Goal: Information Seeking & Learning: Learn about a topic

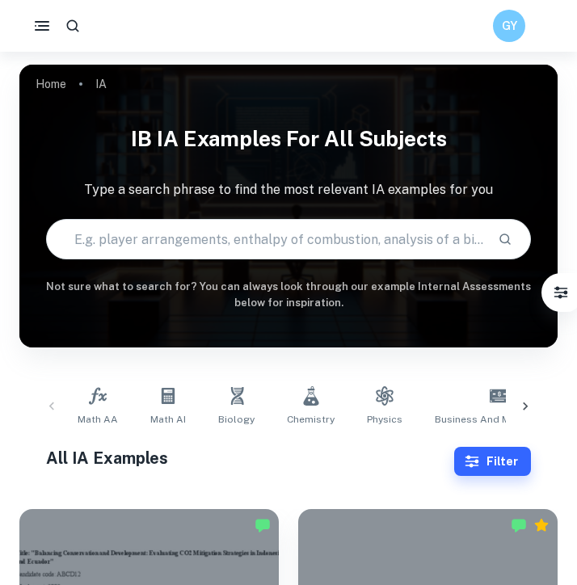
click at [192, 231] on input "text" at bounding box center [265, 239] width 437 height 45
type input "Business"
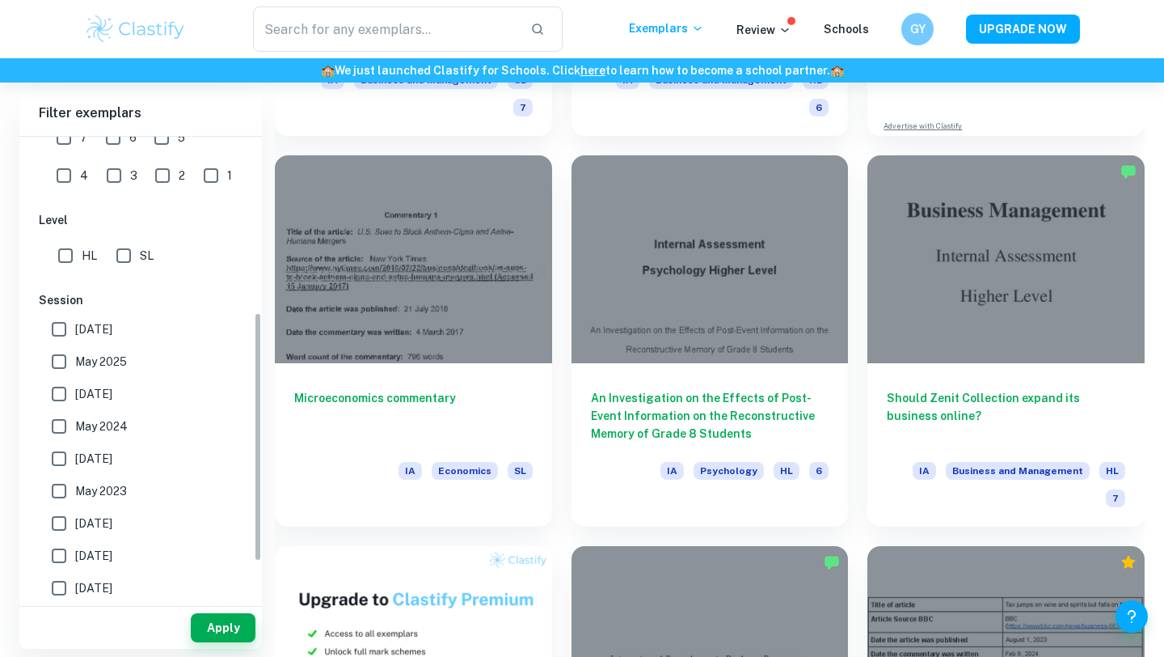
scroll to position [83, 0]
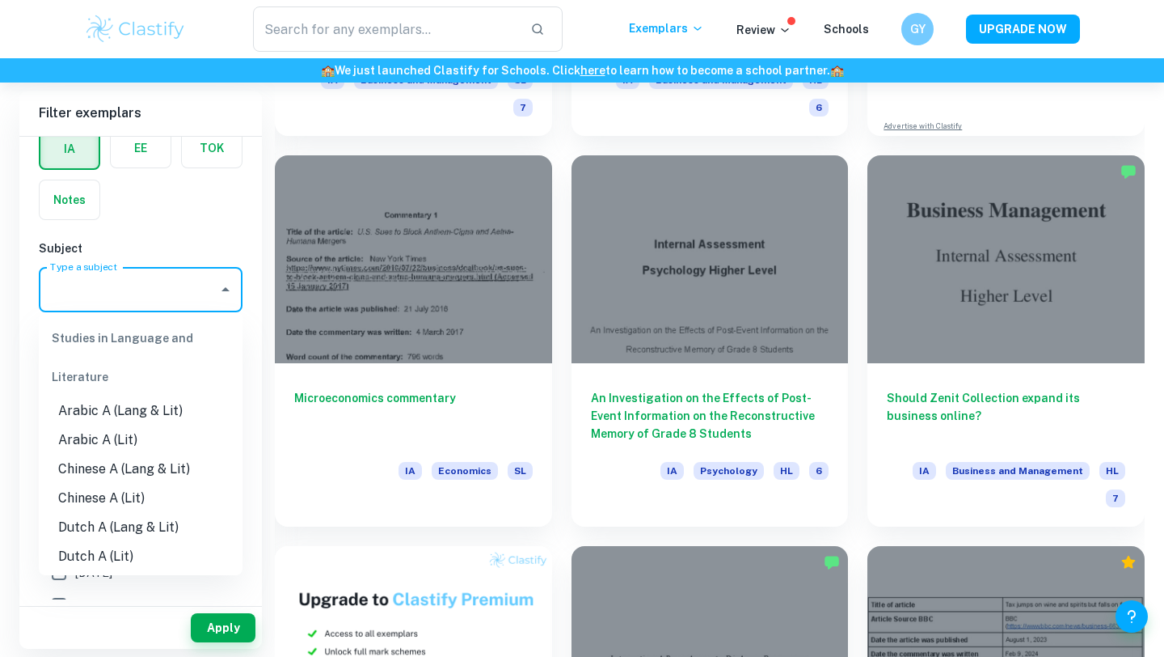
click at [129, 285] on input "Type a subject" at bounding box center [128, 289] width 165 height 31
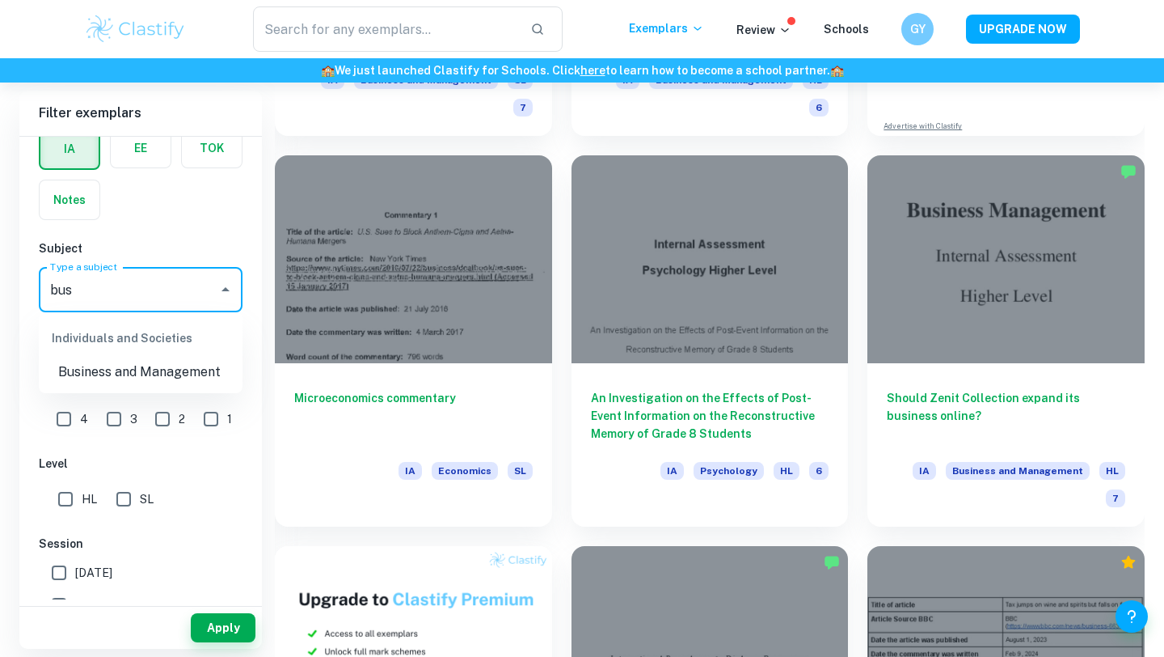
click at [113, 374] on li "Business and Management" at bounding box center [141, 371] width 204 height 29
type input "Business and Management"
click at [221, 585] on button "Apply" at bounding box center [223, 627] width 65 height 29
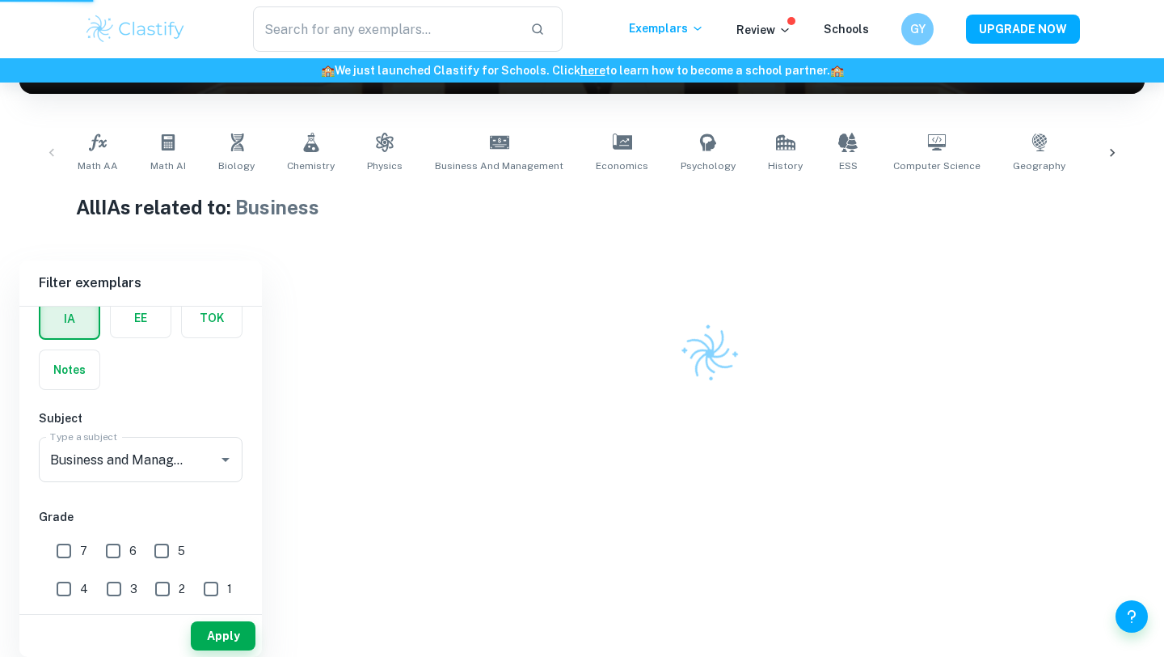
scroll to position [277, 0]
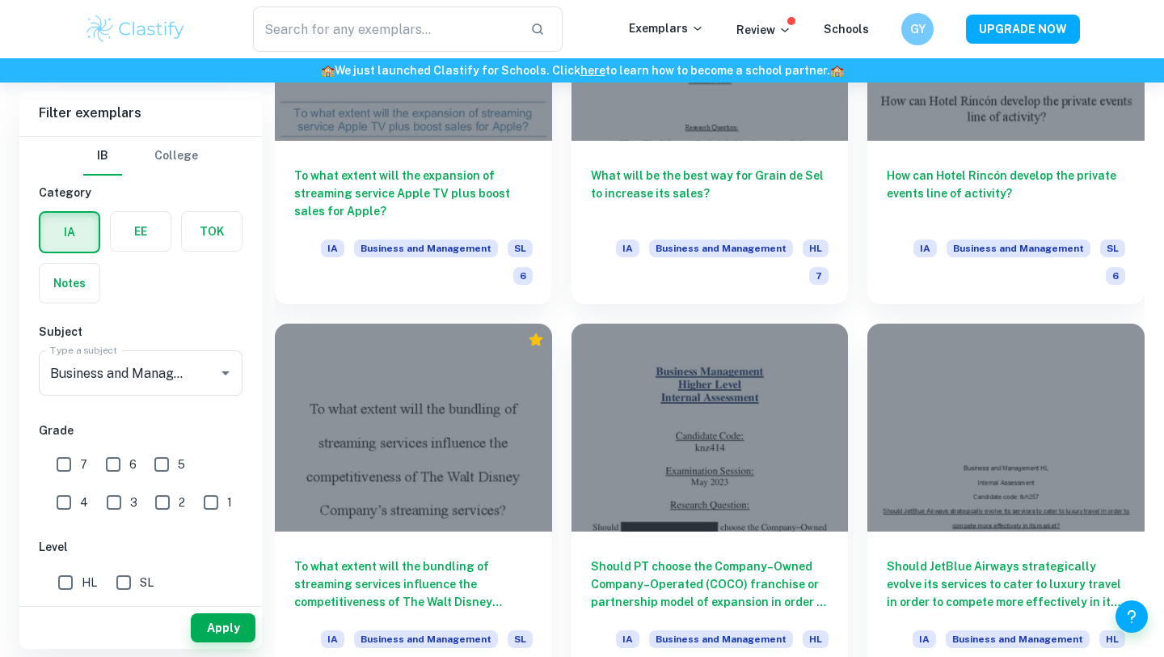
scroll to position [1785, 0]
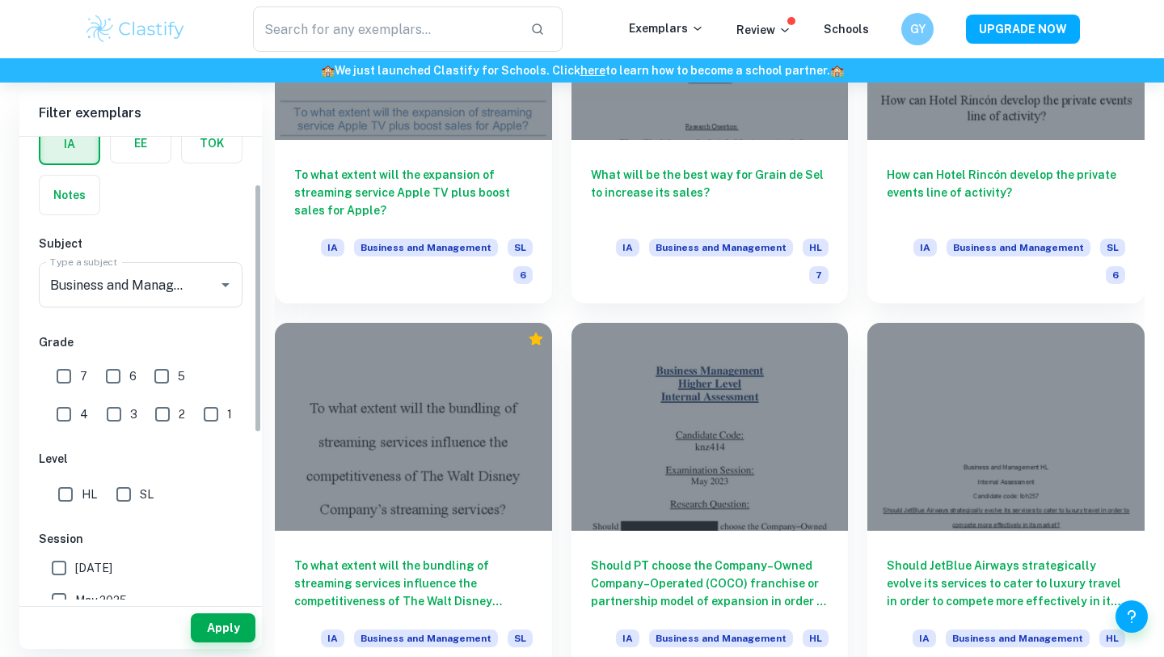
click at [67, 368] on input "7" at bounding box center [64, 376] width 32 height 32
checkbox input "true"
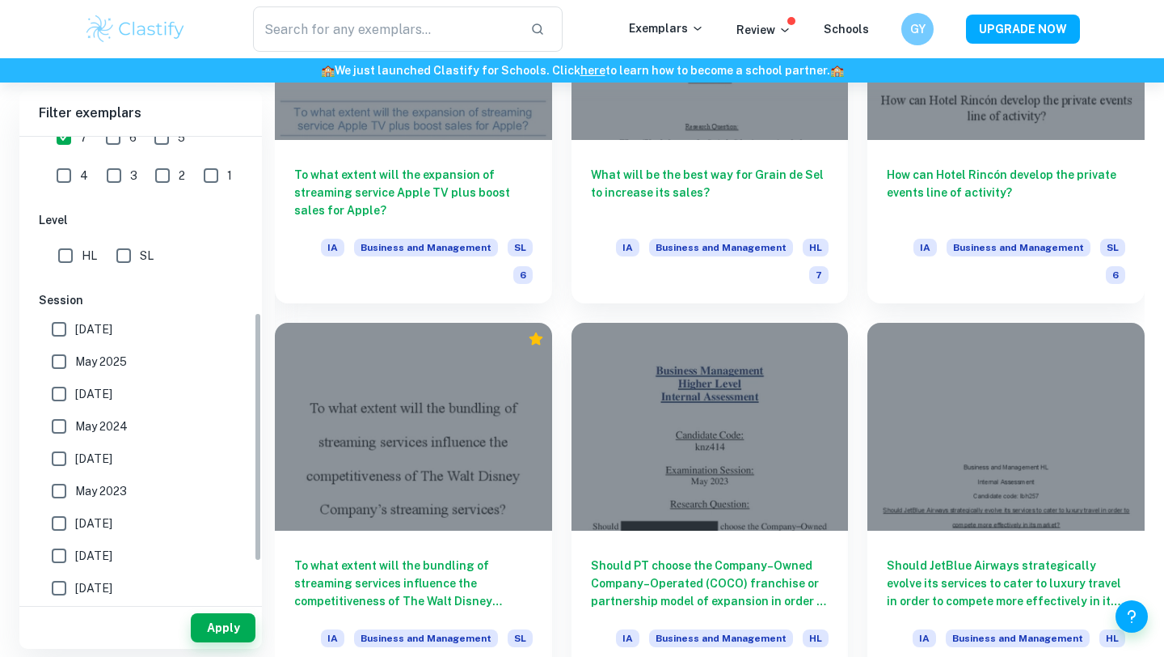
click at [87, 335] on span "[DATE]" at bounding box center [93, 329] width 37 height 18
click at [75, 335] on input "[DATE]" at bounding box center [59, 329] width 32 height 32
checkbox input "true"
click at [87, 368] on span "May 2025" at bounding box center [101, 362] width 52 height 18
click at [75, 368] on input "May 2025" at bounding box center [59, 361] width 32 height 32
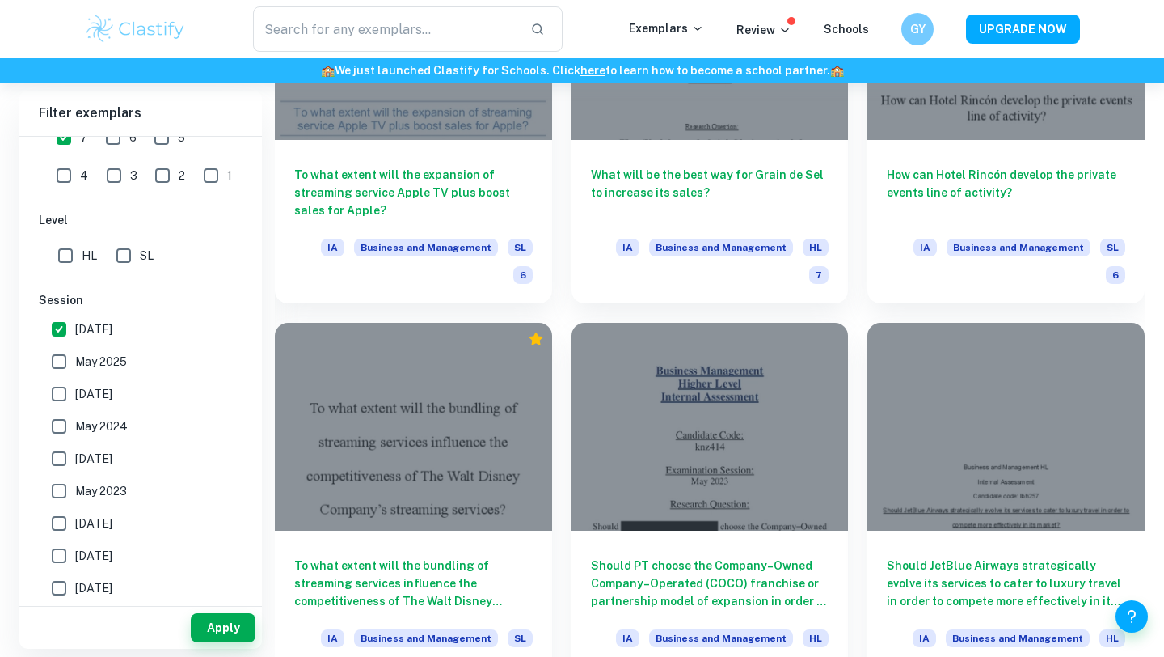
checkbox input "true"
click at [201, 585] on button "Apply" at bounding box center [223, 627] width 65 height 29
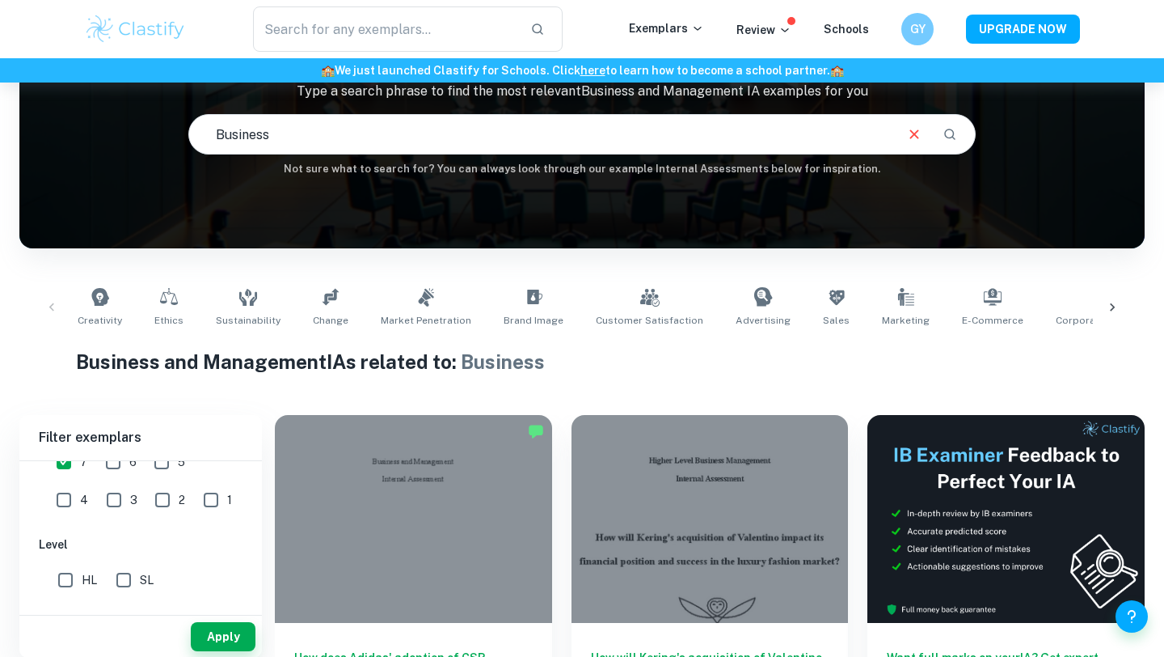
scroll to position [0, 0]
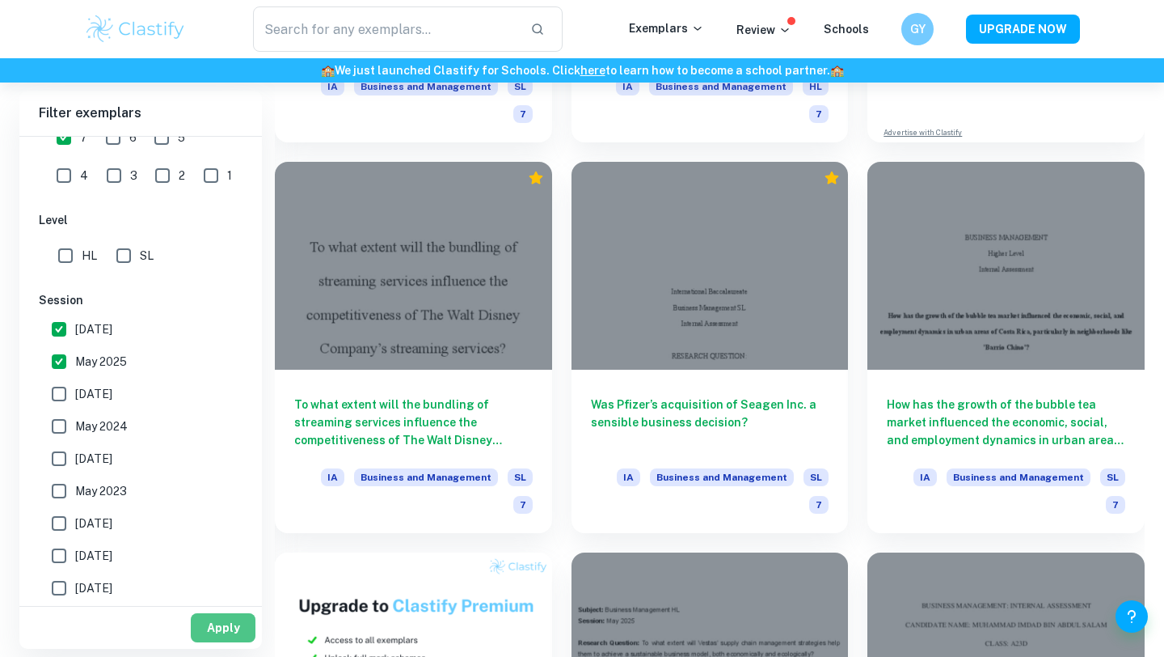
click at [209, 585] on button "Apply" at bounding box center [223, 627] width 65 height 29
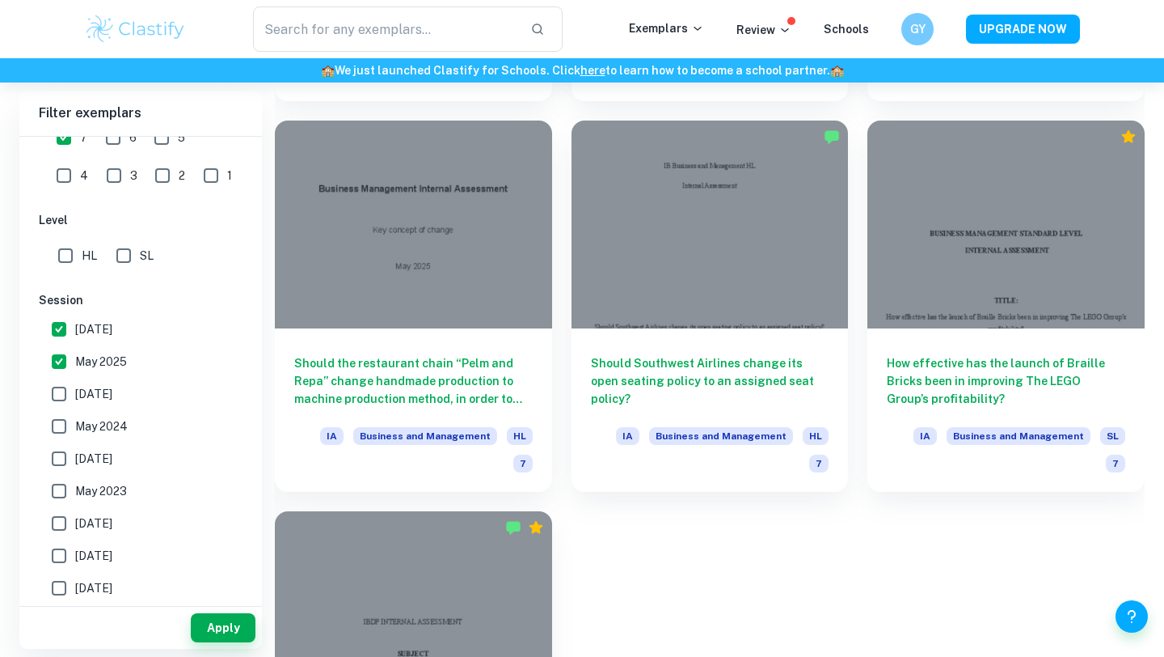
scroll to position [3969, 0]
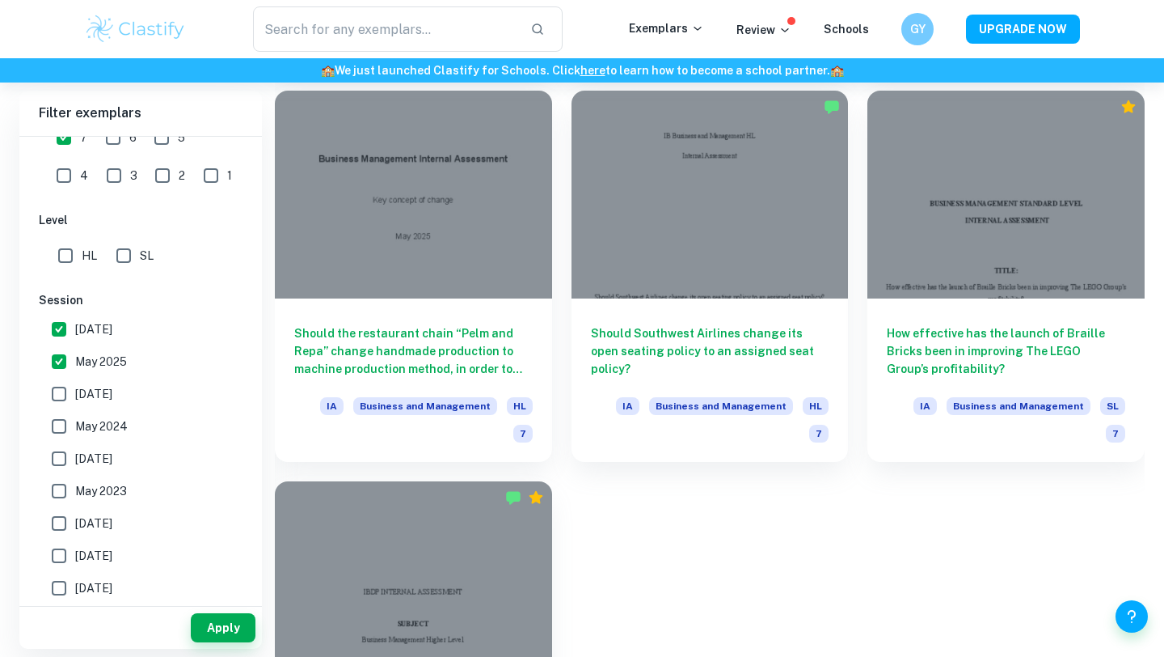
click at [112, 395] on span "[DATE]" at bounding box center [93, 394] width 37 height 18
click at [75, 395] on input "[DATE]" at bounding box center [59, 394] width 32 height 32
checkbox input "true"
click at [142, 425] on label "May 2024" at bounding box center [136, 426] width 187 height 32
click at [75, 425] on input "May 2024" at bounding box center [59, 426] width 32 height 32
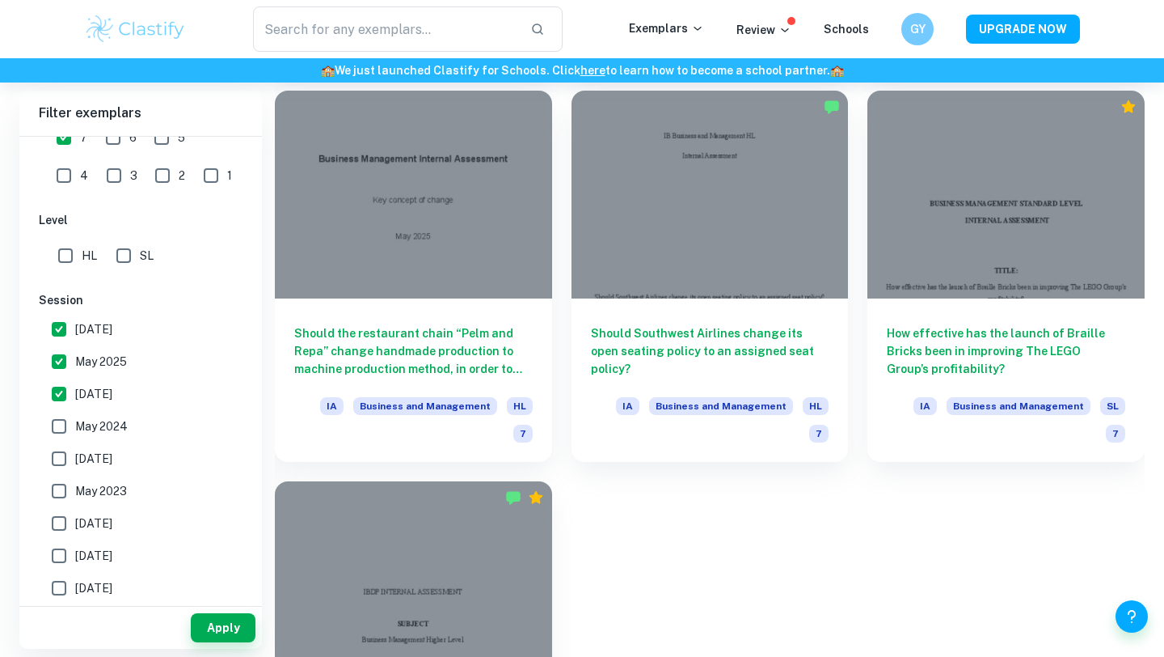
checkbox input "true"
click at [197, 585] on button "Apply" at bounding box center [223, 627] width 65 height 29
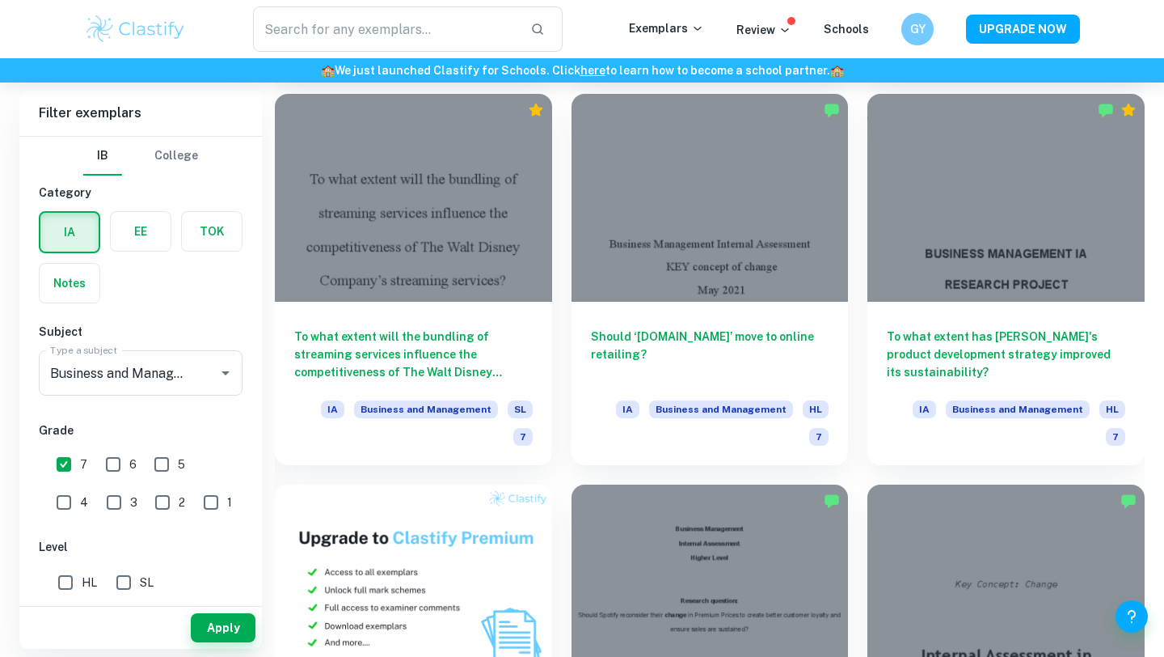
scroll to position [843, 0]
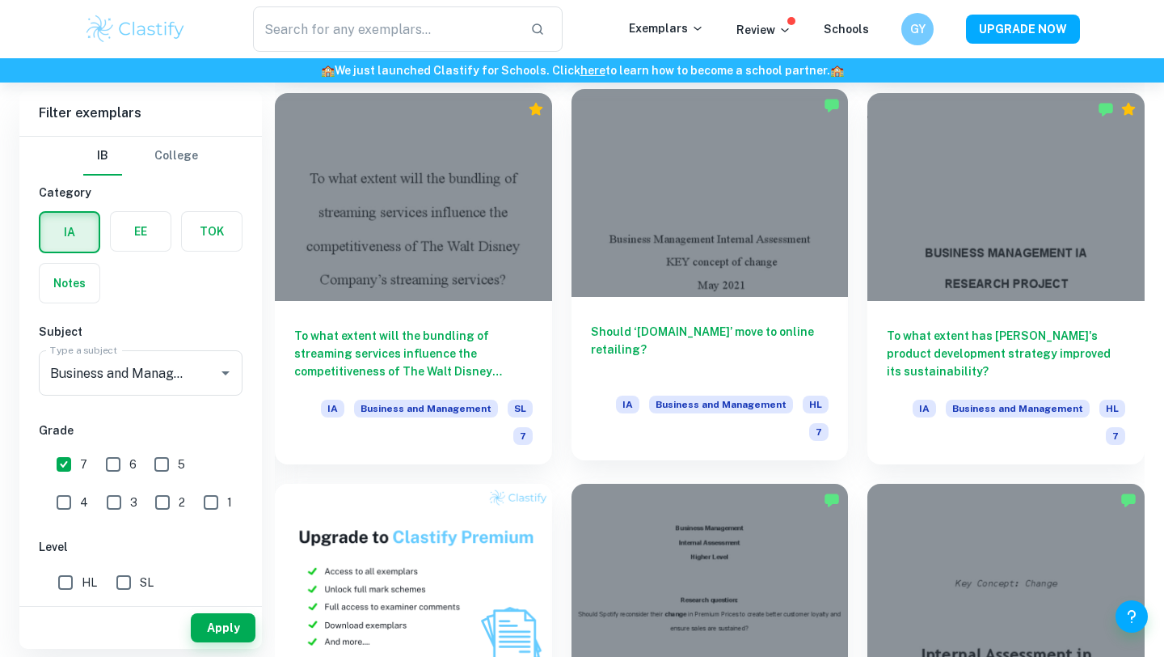
click at [577, 273] on div at bounding box center [710, 193] width 277 height 208
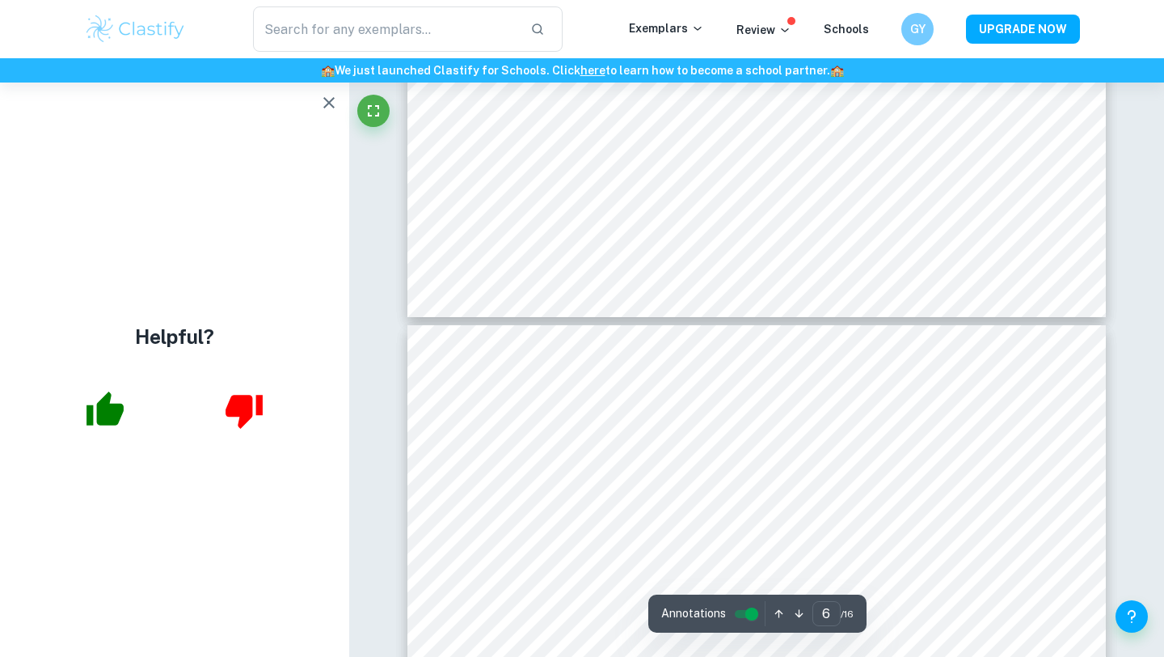
scroll to position [5051, 0]
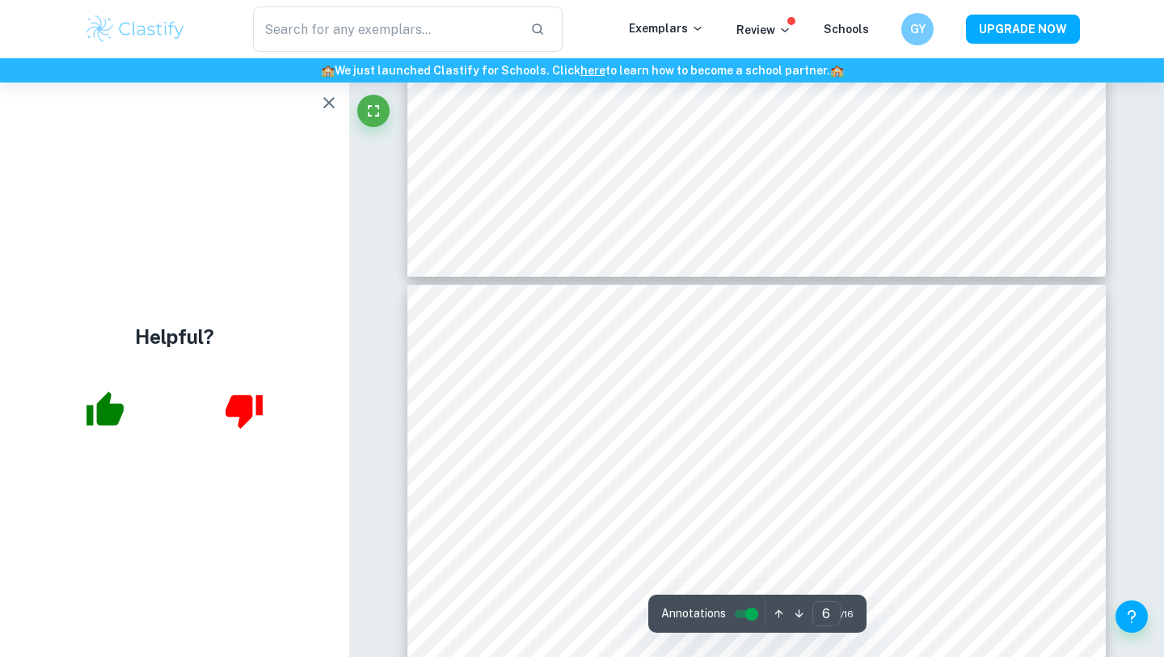
type input "7"
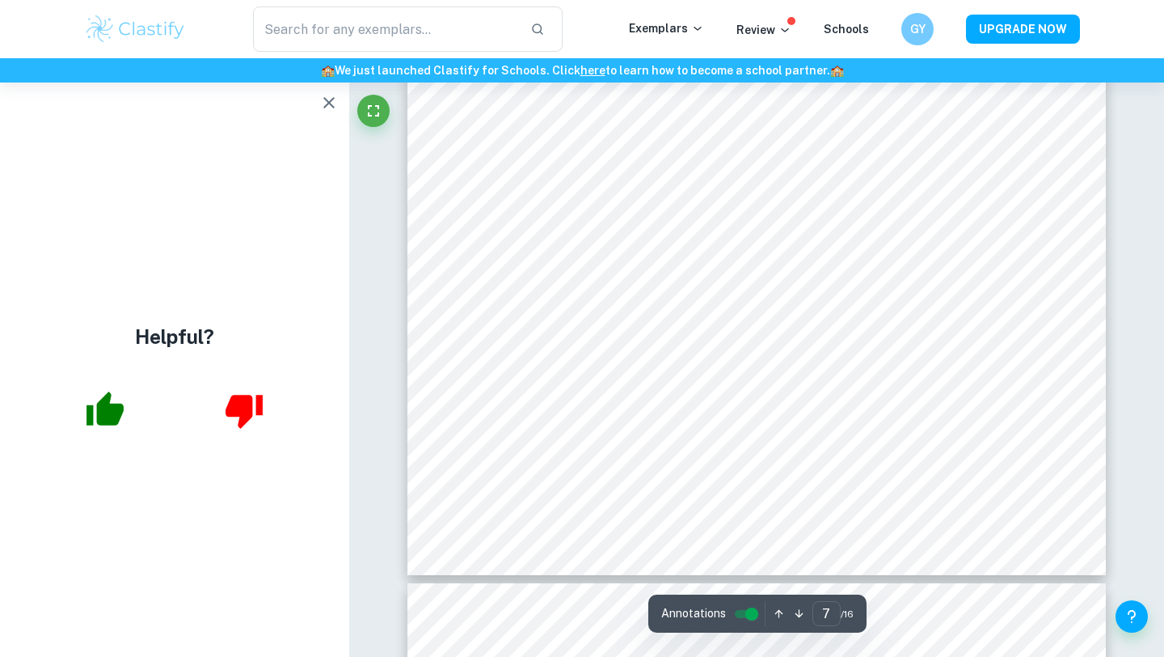
scroll to position [6759, 0]
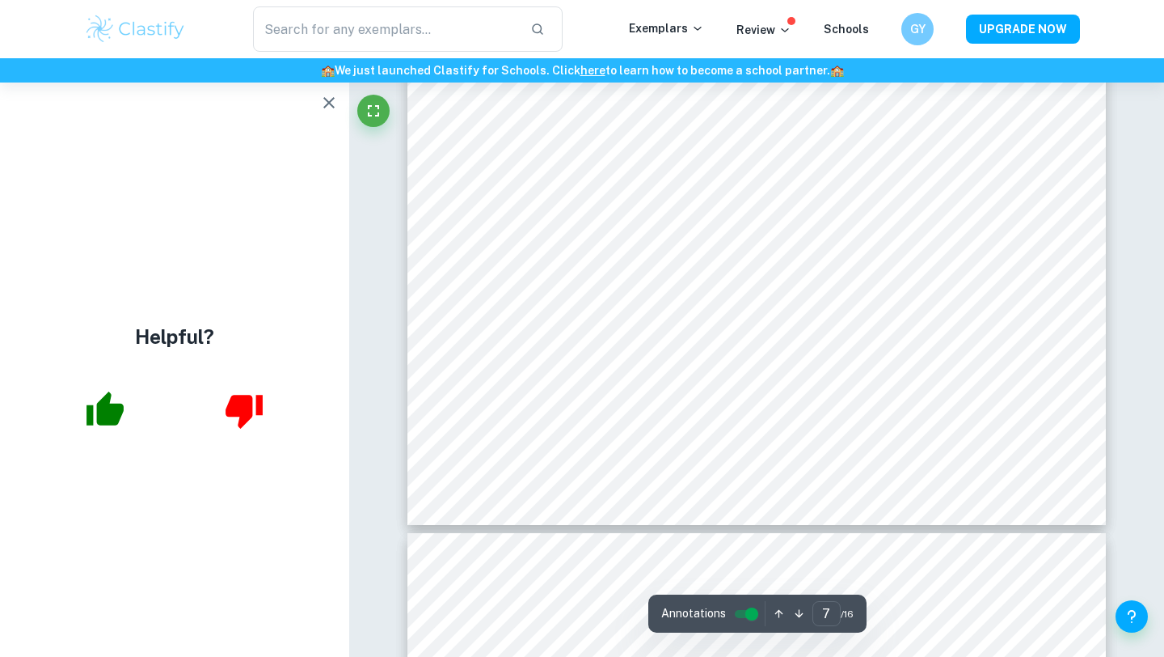
click at [330, 97] on icon "button" at bounding box center [328, 102] width 19 height 19
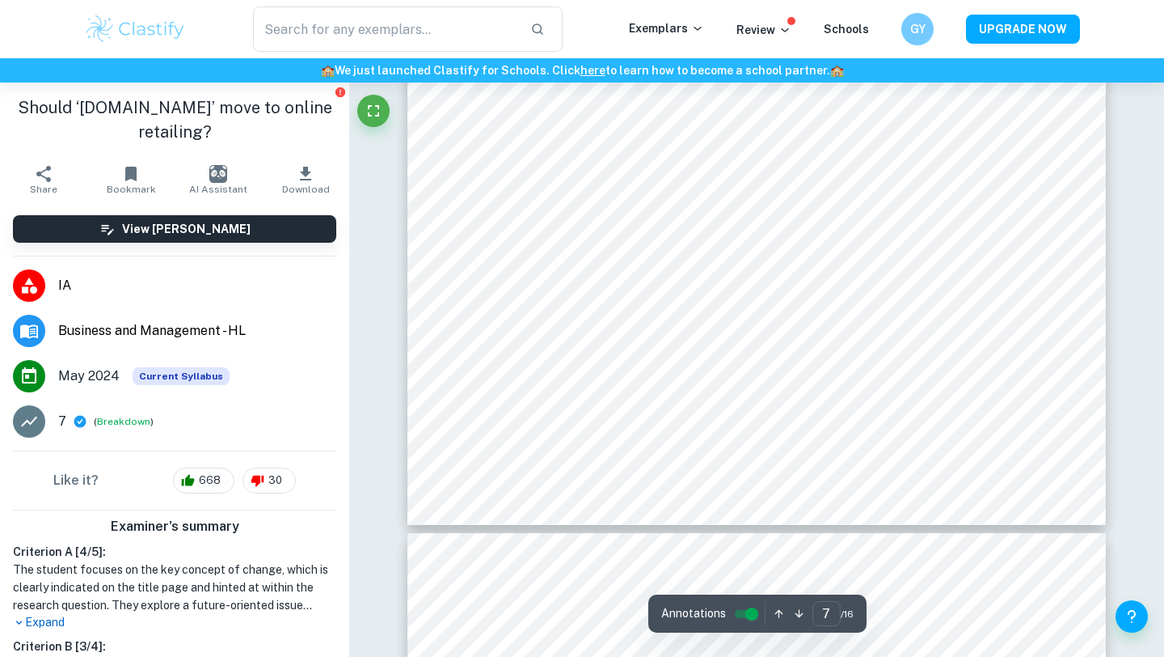
click at [577, 585] on div "Annotations 7 ​ / 16" at bounding box center [757, 613] width 218 height 38
click at [577, 585] on input "controlled" at bounding box center [752, 613] width 58 height 19
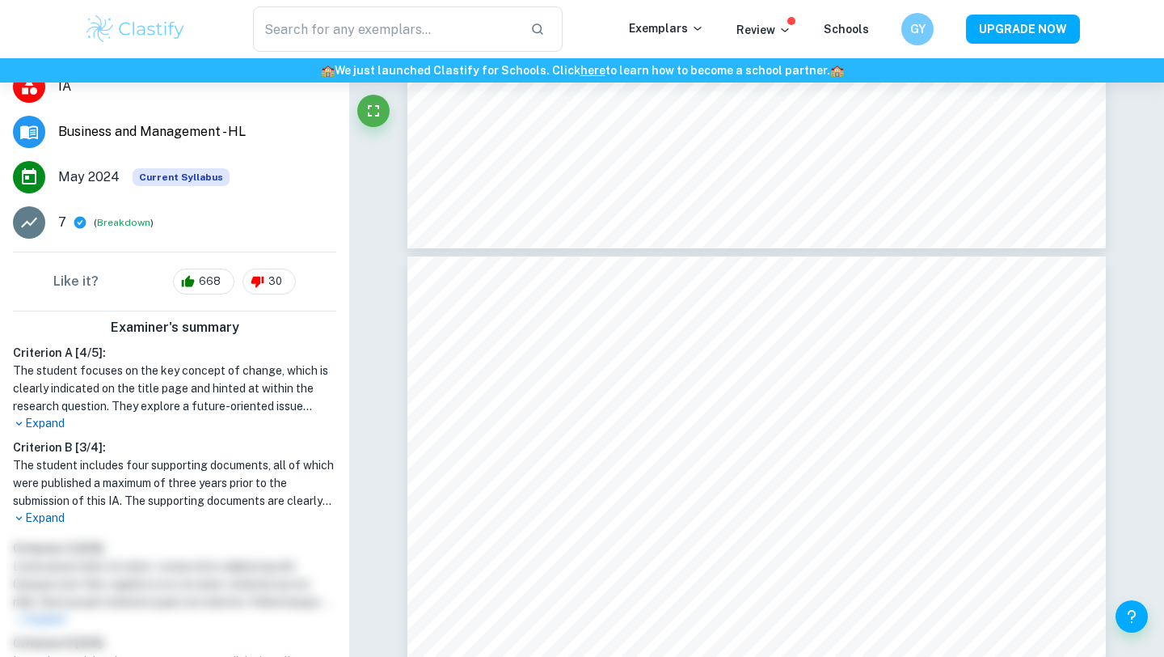
scroll to position [201, 0]
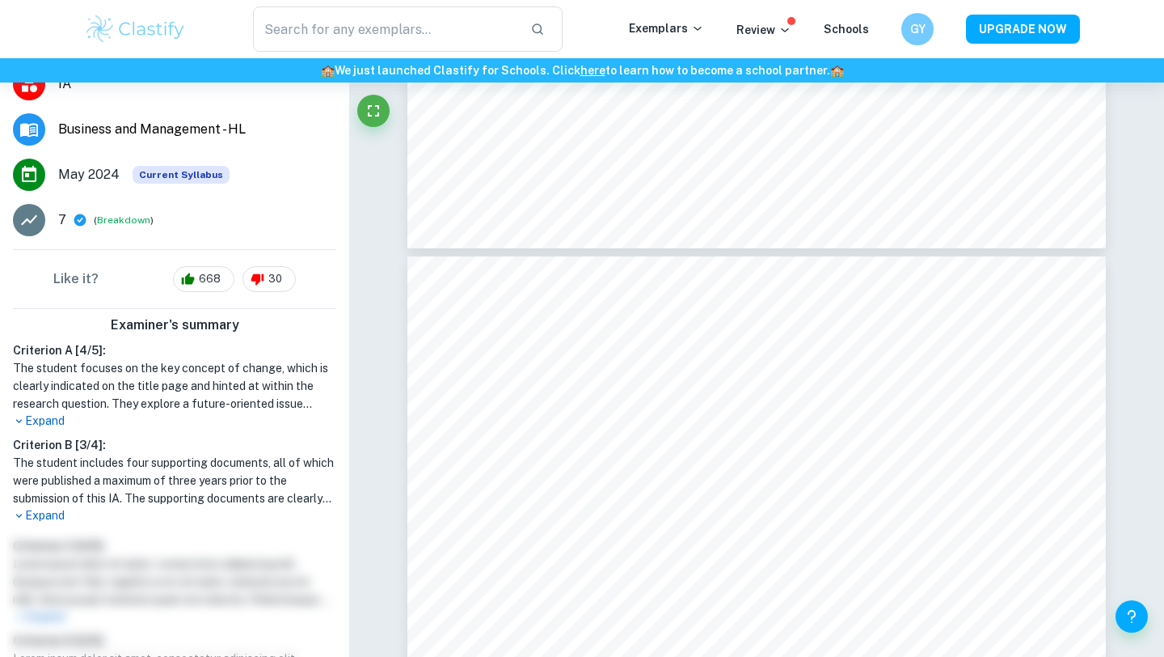
click at [40, 412] on p "Expand" at bounding box center [174, 420] width 323 height 17
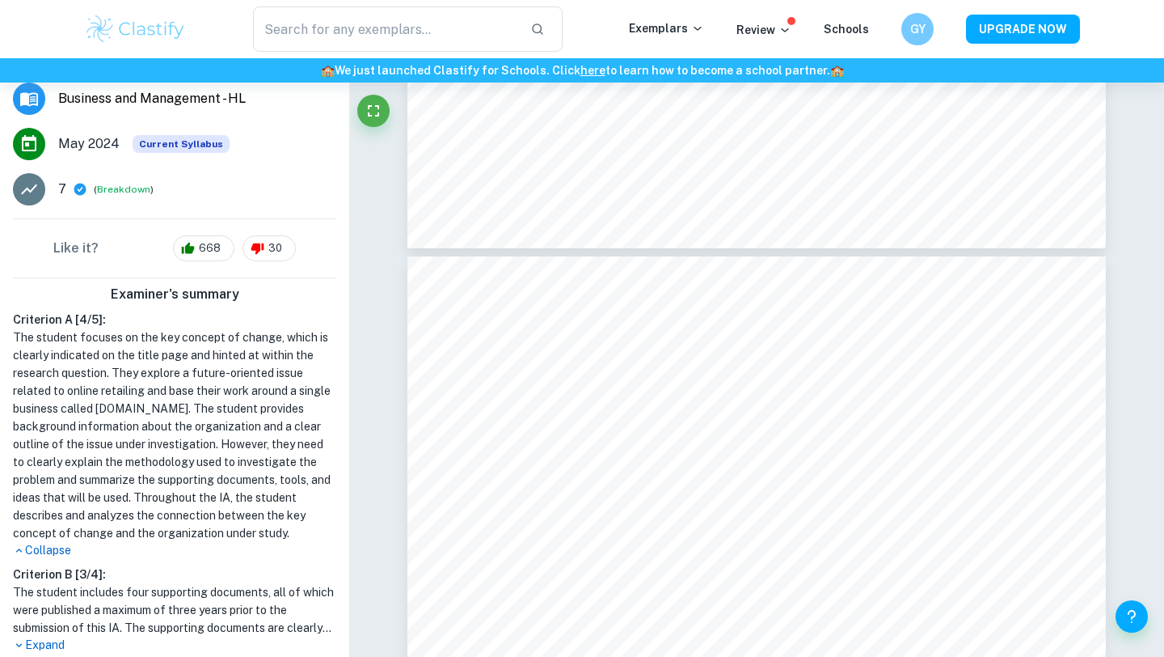
scroll to position [234, 0]
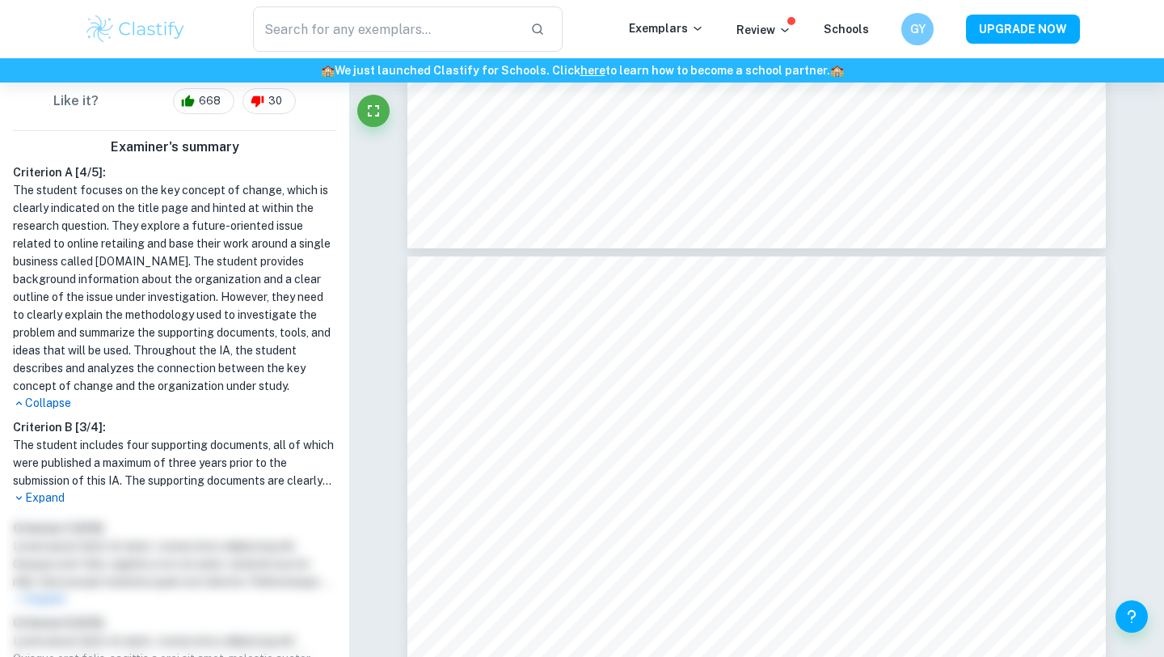
click at [58, 489] on p "Expand" at bounding box center [174, 497] width 323 height 17
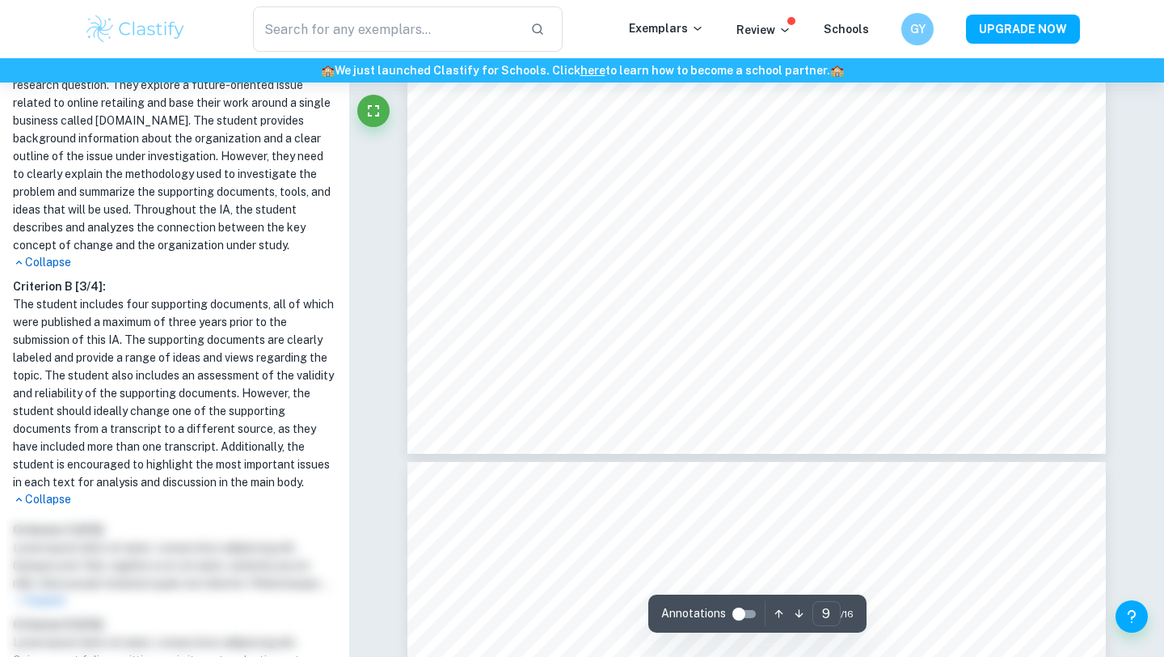
scroll to position [8756, 0]
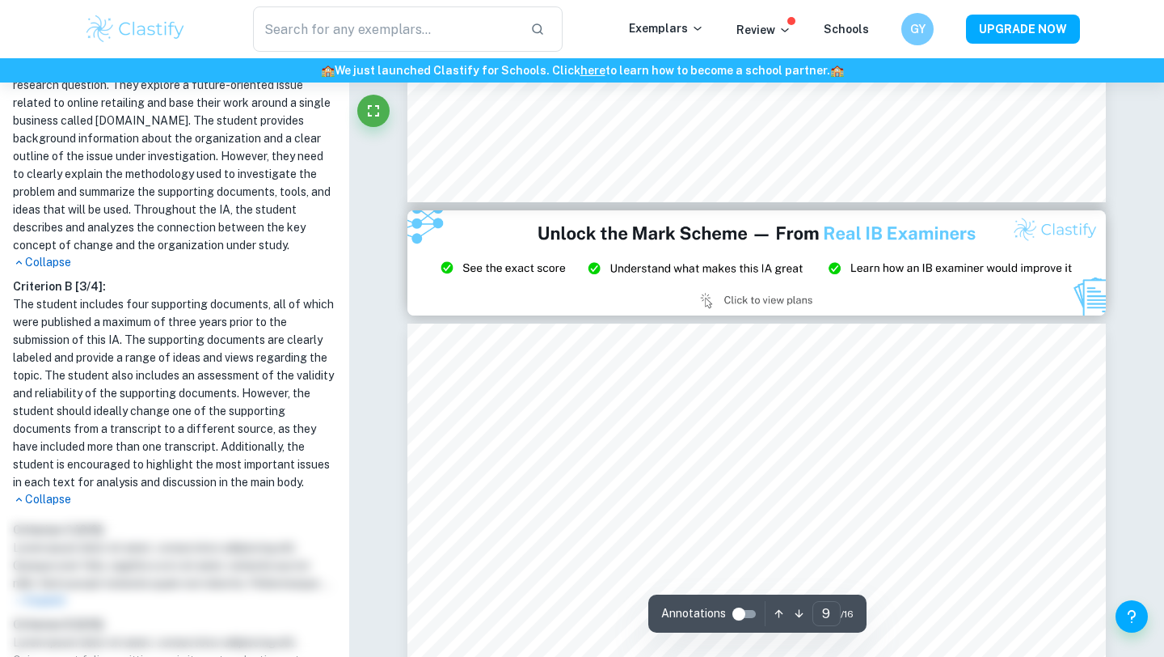
type input "8"
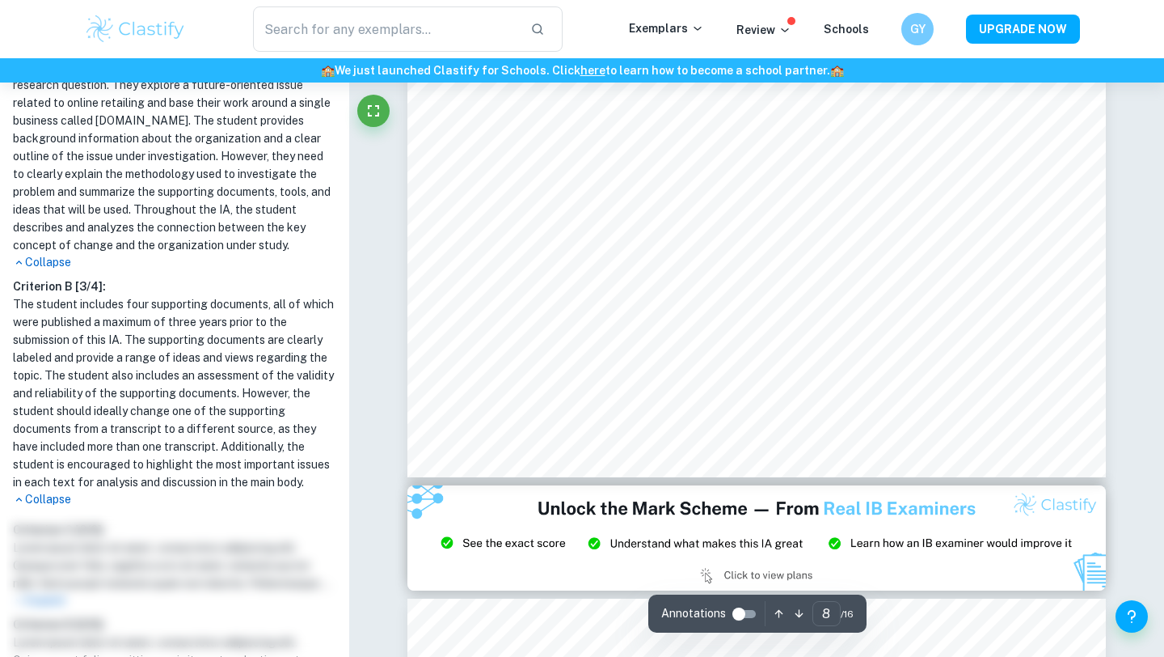
scroll to position [7555, 0]
